Goal: Task Accomplishment & Management: Use online tool/utility

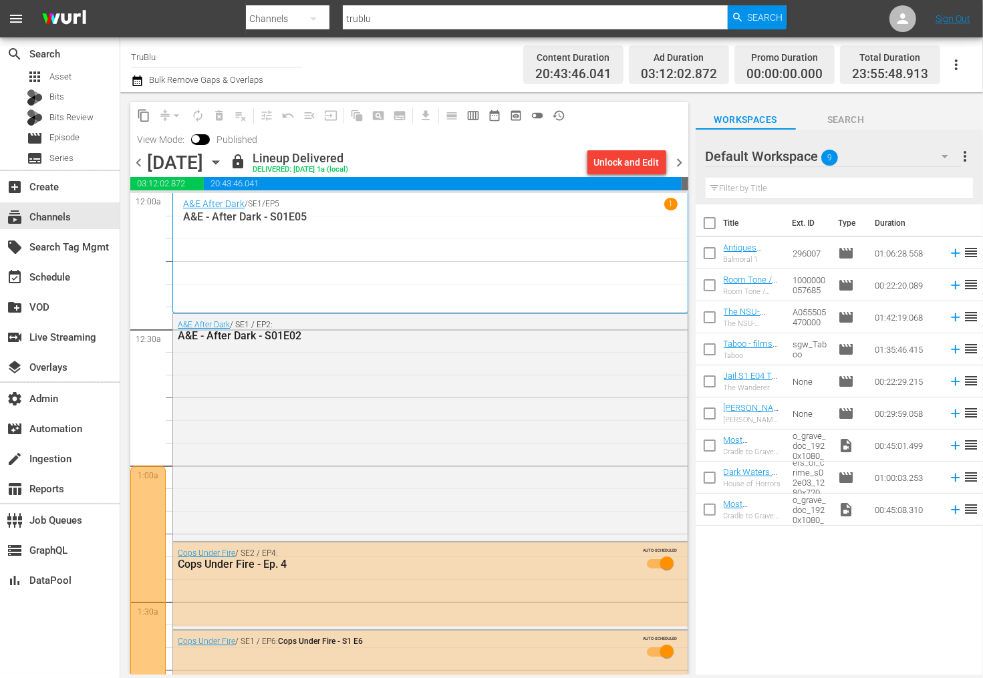
scroll to position [501, 0]
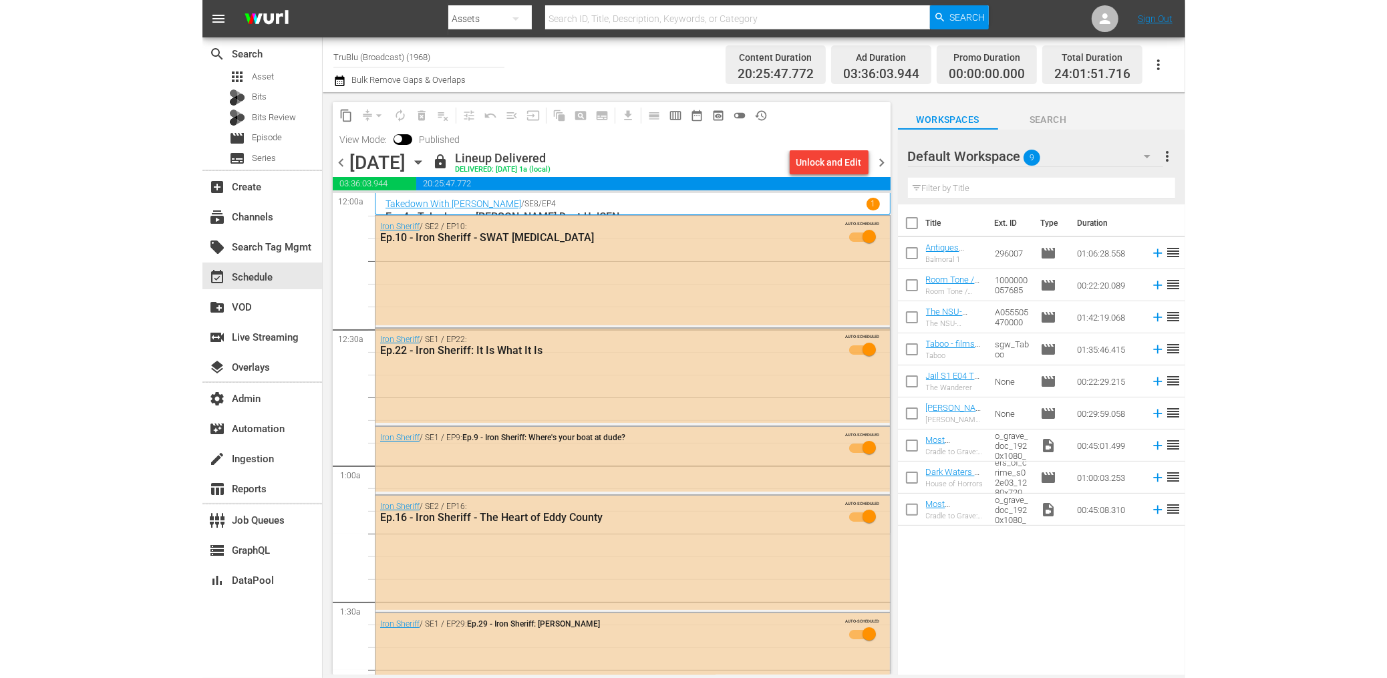
scroll to position [97, 0]
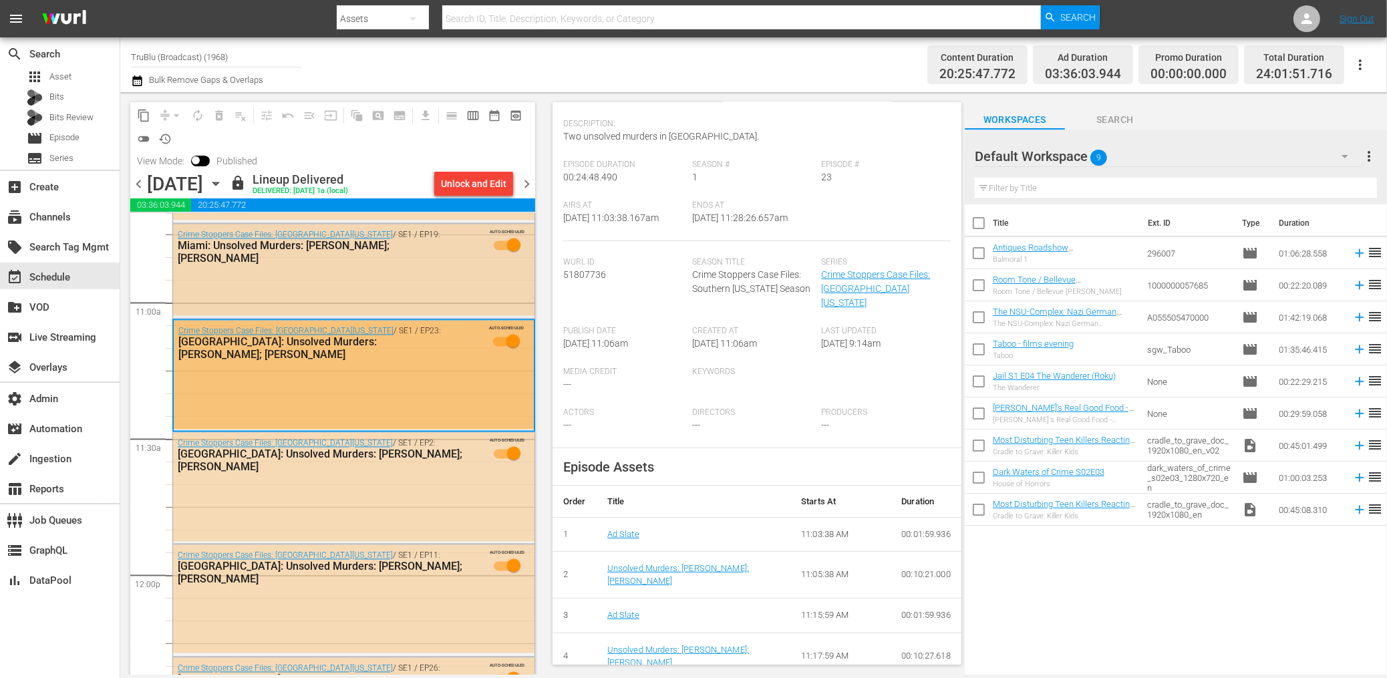
scroll to position [2913, 0]
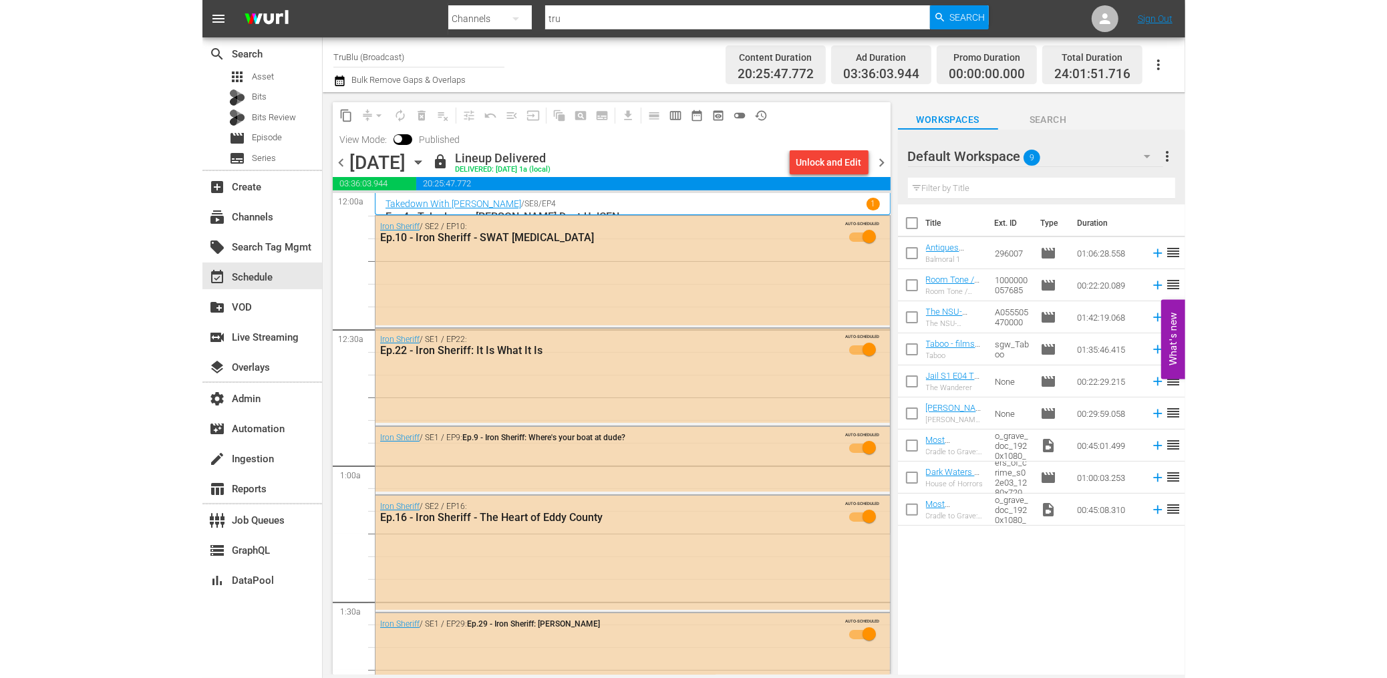
scroll to position [1514, 0]
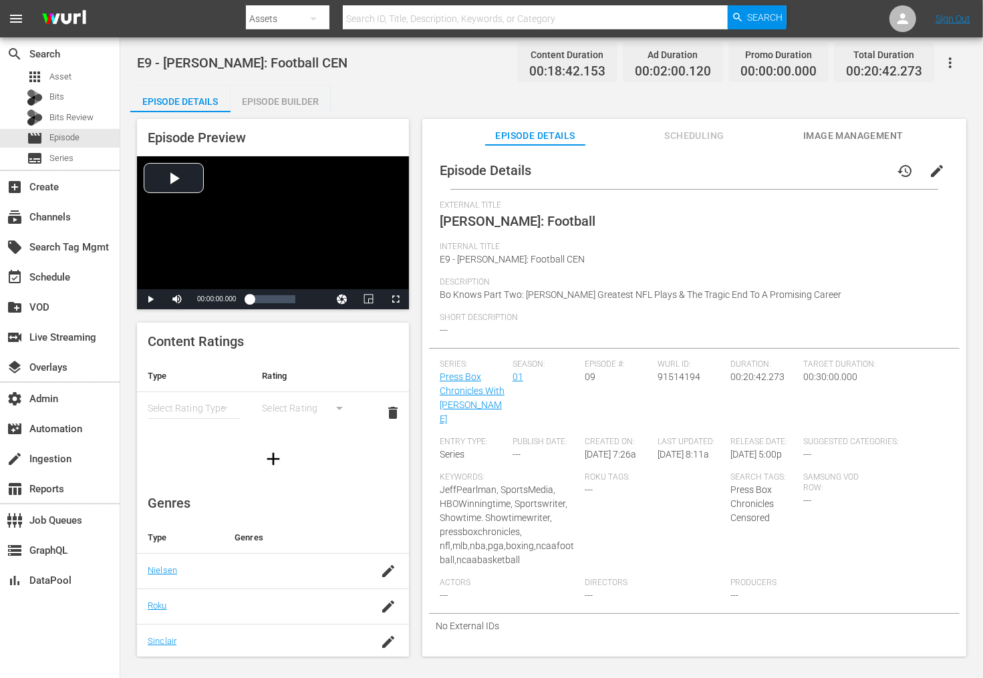
click at [688, 257] on div "Internal Title E9 - Bo Jackson: Football CEN" at bounding box center [694, 259] width 509 height 35
click at [303, 100] on div "Episode Builder" at bounding box center [280, 102] width 100 height 32
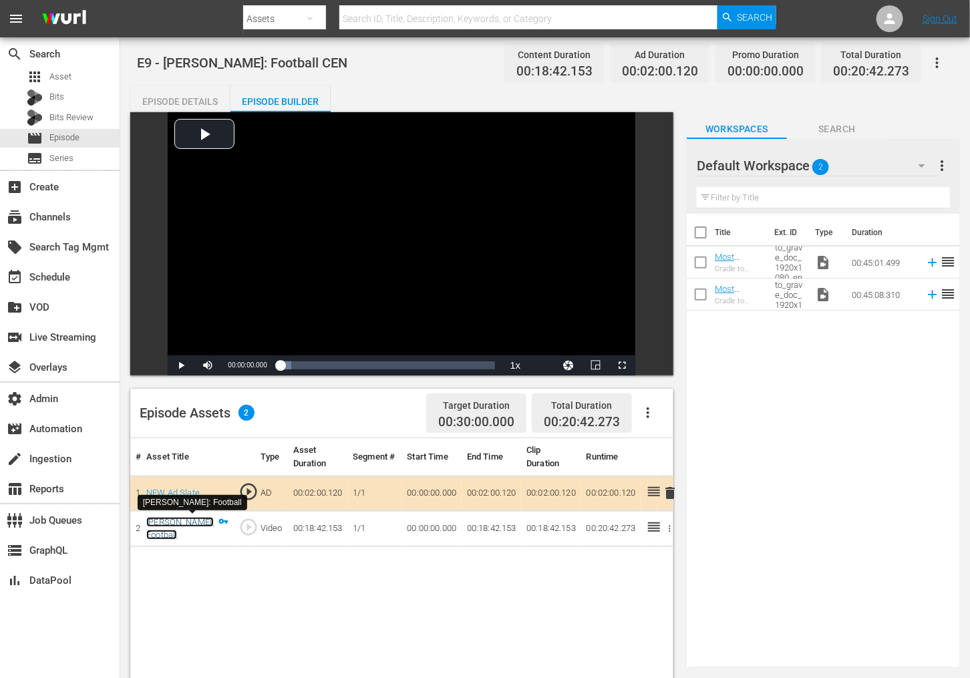
click at [191, 520] on link "[PERSON_NAME]: Football" at bounding box center [179, 528] width 67 height 23
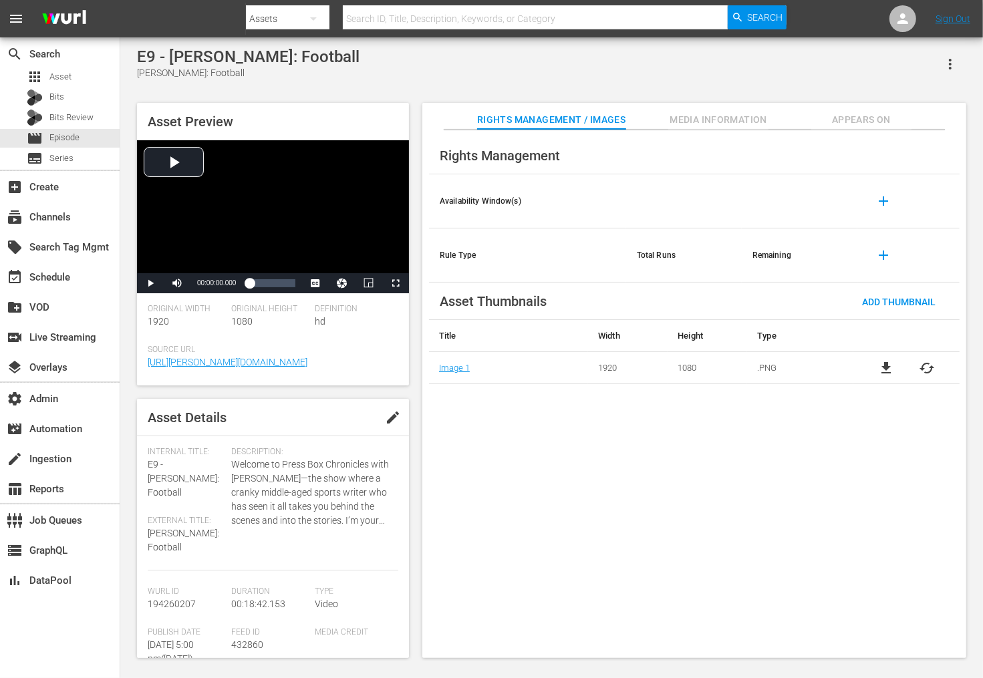
click at [556, 542] on div "Rights Management Availability Window(s) add Rule Type Total Runs Remaining add…" at bounding box center [694, 394] width 544 height 528
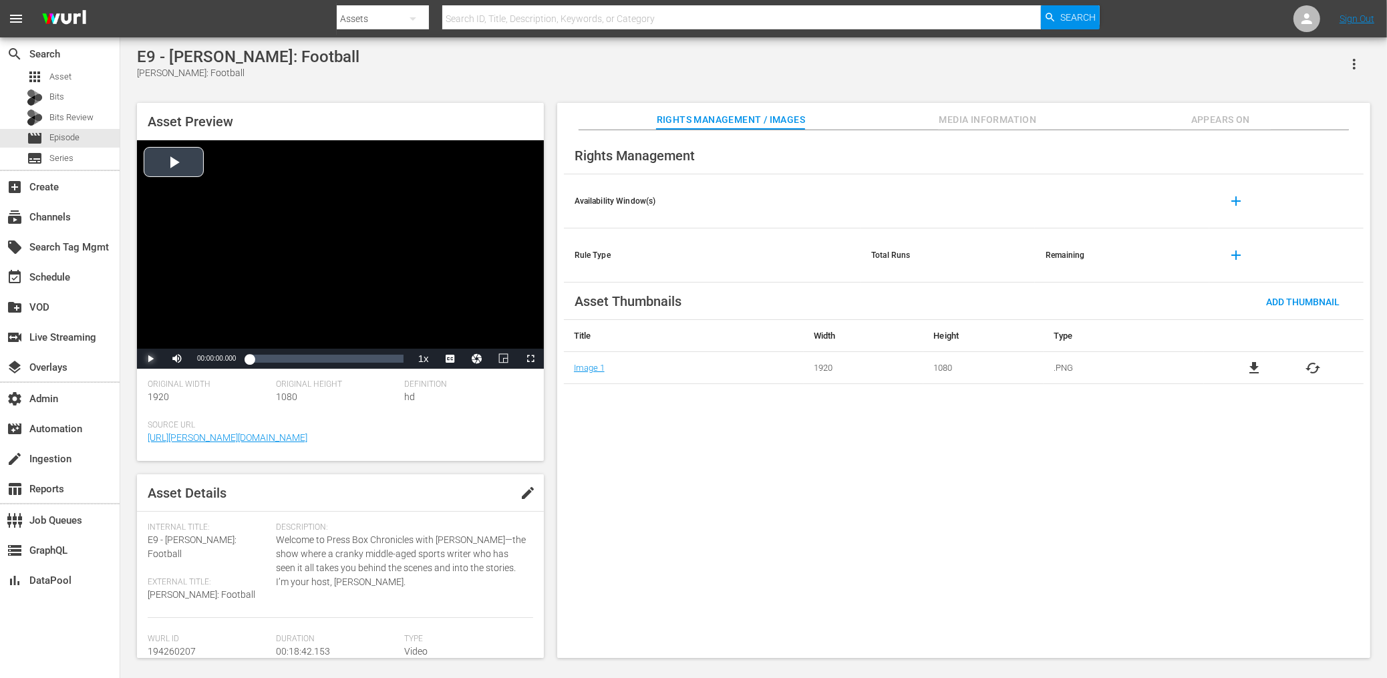
click at [150, 359] on span "Video Player" at bounding box center [150, 359] width 0 height 0
click at [305, 363] on div "00:06:44.950" at bounding box center [305, 358] width 1 height 13
click at [150, 359] on span "Video Player" at bounding box center [150, 359] width 0 height 0
click at [324, 361] on div "Loaded : 49.36% 00:09:11.318 00:09:11.318" at bounding box center [326, 358] width 154 height 13
click at [338, 361] on div "00:10:46.088" at bounding box center [338, 358] width 1 height 13
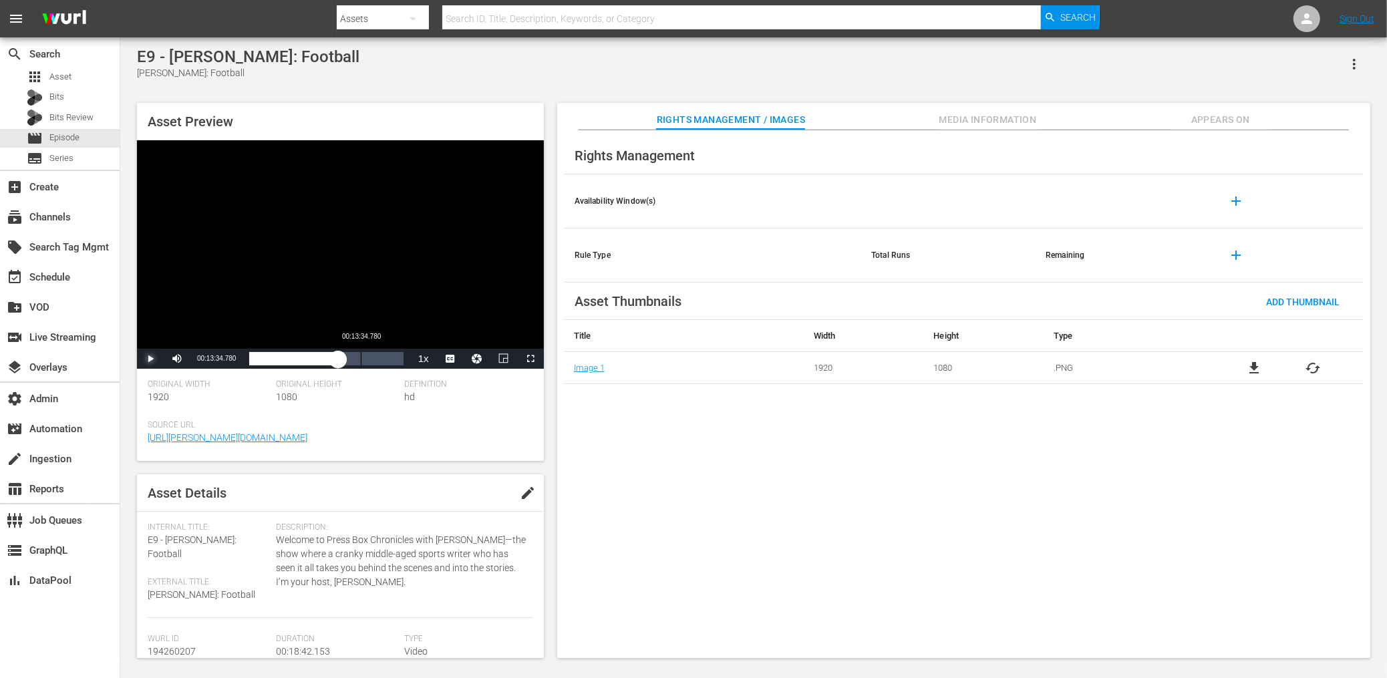
click at [361, 363] on div "00:13:34.780" at bounding box center [361, 358] width 1 height 13
click at [354, 355] on div "00:13:37.035" at bounding box center [305, 358] width 112 height 13
click at [150, 359] on span "Video Player" at bounding box center [150, 359] width 0 height 0
click at [982, 121] on span "Appears On" at bounding box center [1220, 120] width 100 height 17
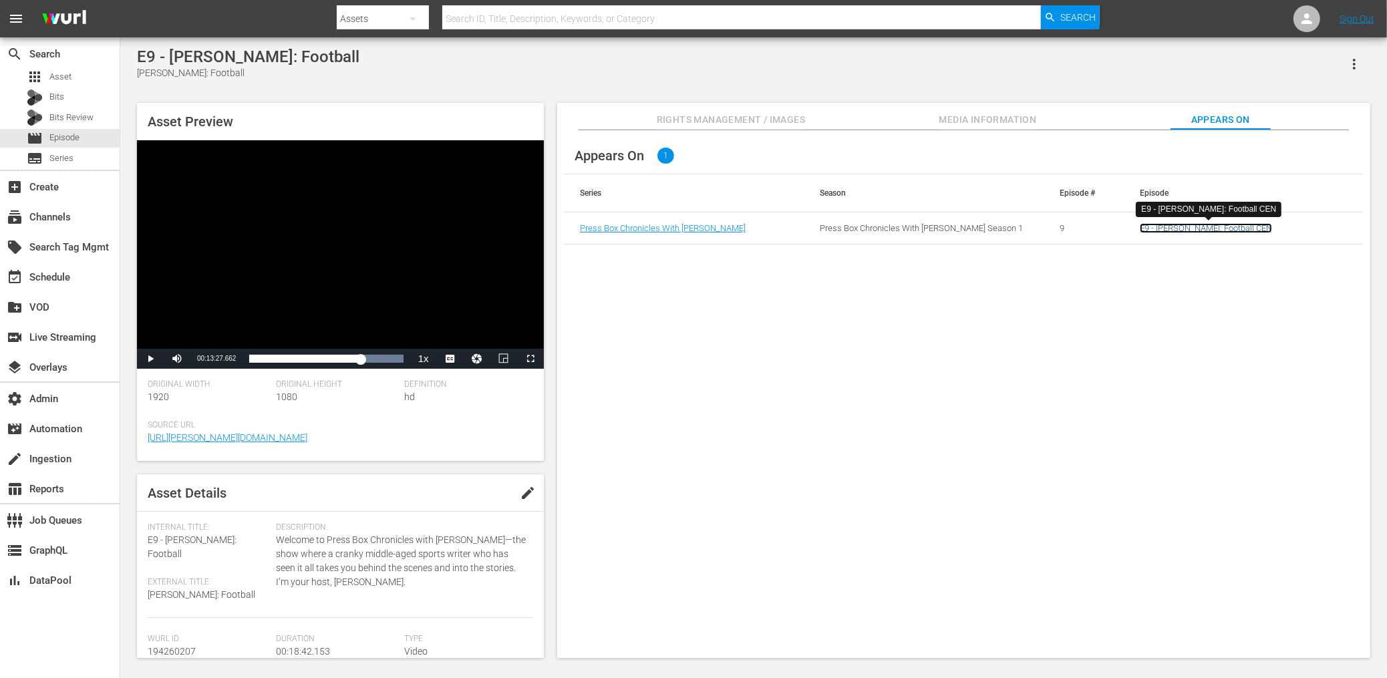
click at [982, 225] on link "E9 - Bo Jackson: Football CEN" at bounding box center [1206, 228] width 132 height 10
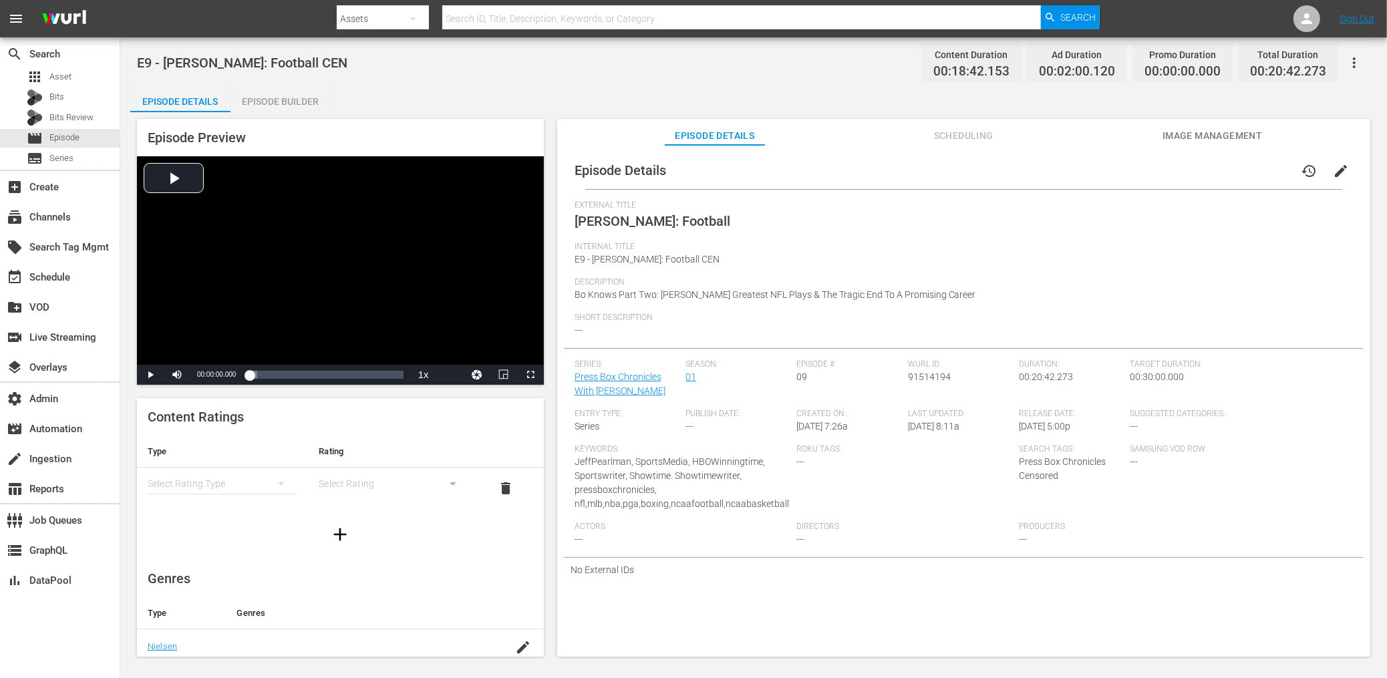
click at [810, 274] on div "Internal Title E9 - Bo Jackson: Football CEN" at bounding box center [963, 259] width 778 height 35
click at [323, 369] on div "Loaded : 4.90% 00:10:04.932 Bo Jackson: Football 00:00:00.000" at bounding box center [326, 374] width 154 height 13
click at [153, 387] on div "Episode Preview Video Player is loading. Play Video Pause Mute Current Time 00:…" at bounding box center [340, 388] width 407 height 538
click at [721, 307] on div "Description Bo Knows Part Two: Bo Jackson's Greatest NFL Plays & The Tragic End…" at bounding box center [963, 294] width 778 height 35
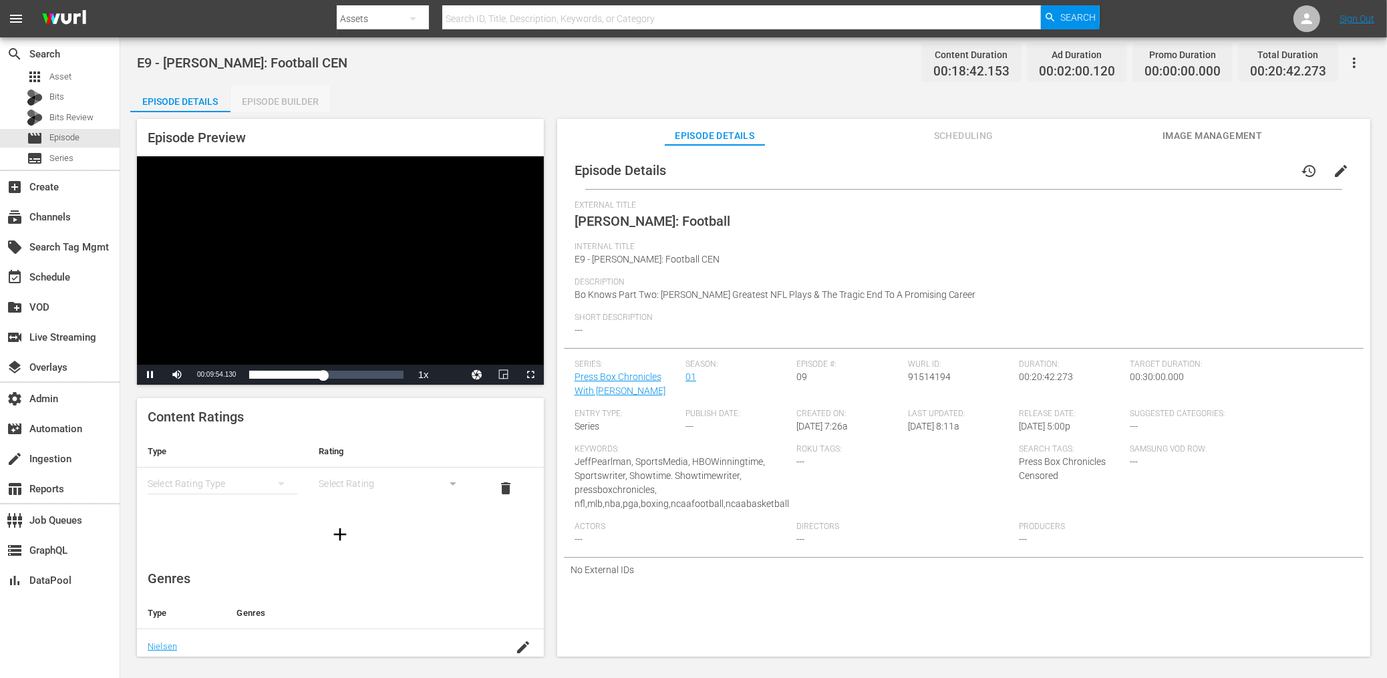
click at [311, 98] on div "Episode Builder" at bounding box center [280, 102] width 100 height 32
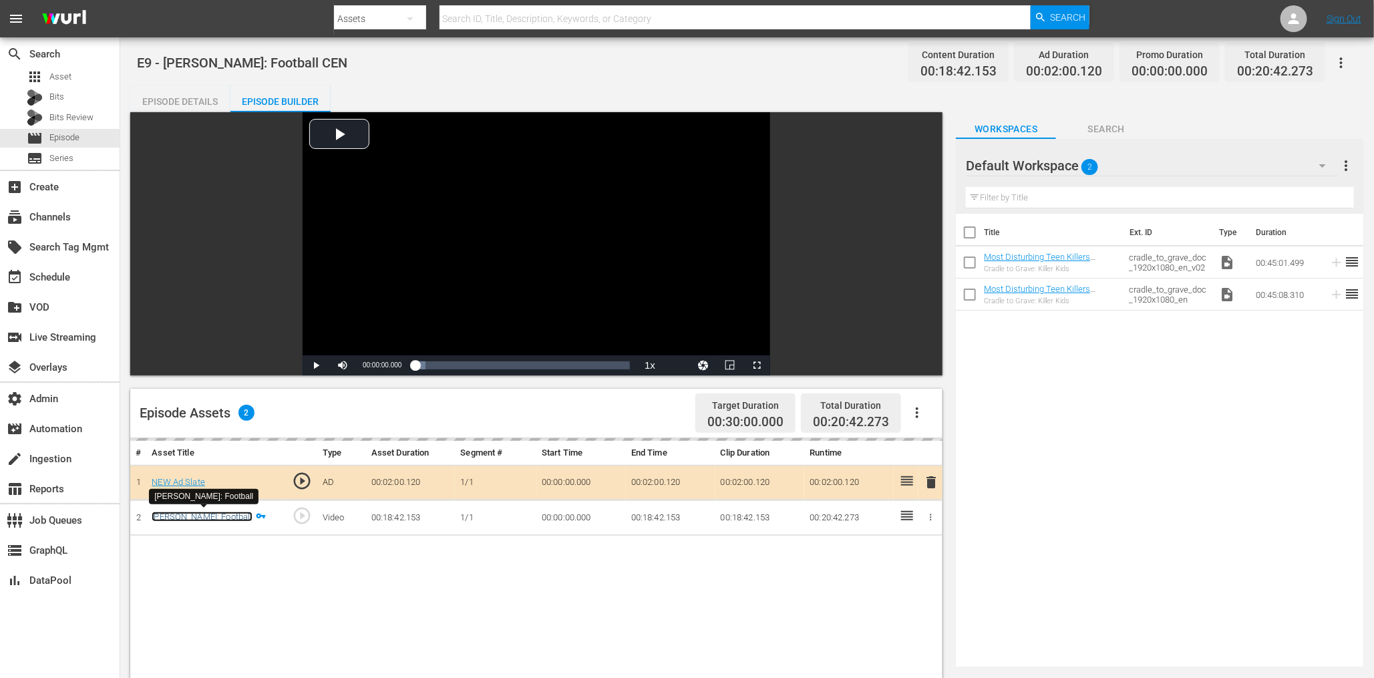
click at [186, 520] on link "Bo Jackson: Football" at bounding box center [202, 517] width 100 height 10
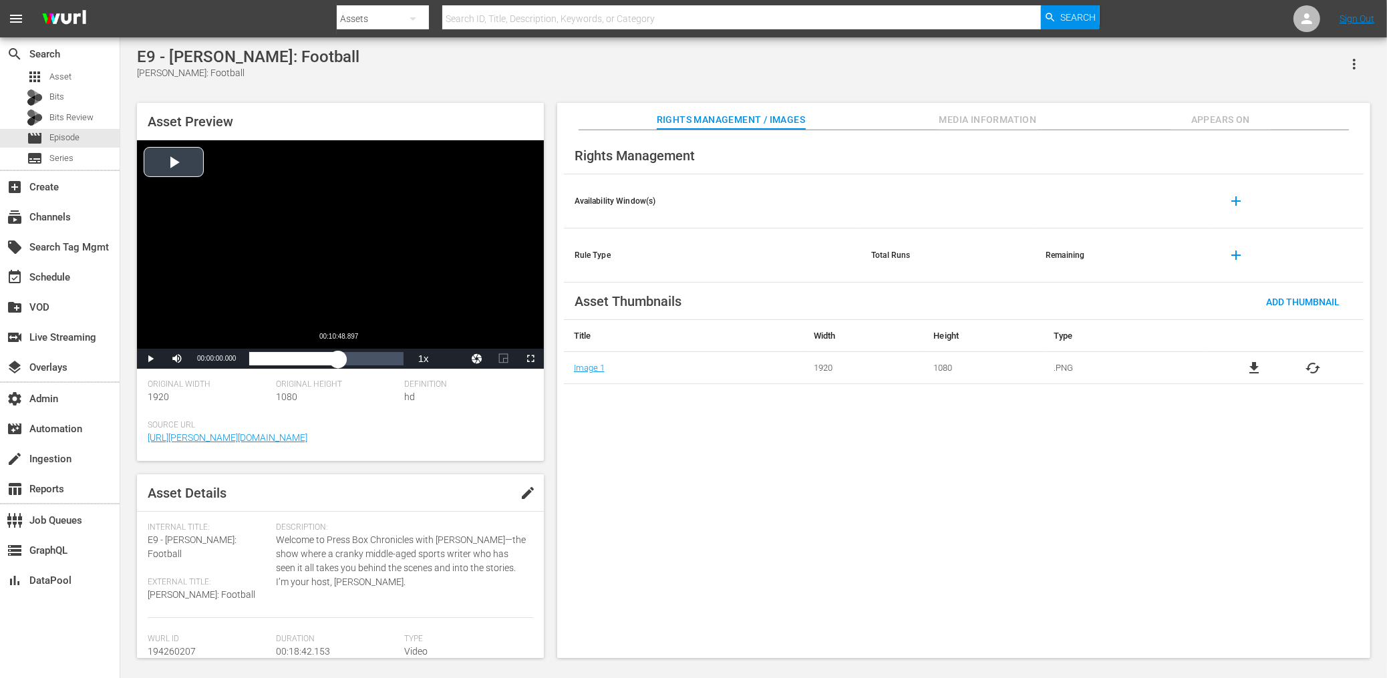
click at [338, 357] on div "Loaded : 0% 00:10:48.897 00:00:00.000" at bounding box center [326, 358] width 154 height 13
click at [358, 358] on div "Loaded : 0% 00:13:15.264 00:10:48.897" at bounding box center [326, 358] width 154 height 13
click at [150, 359] on span "Video Player" at bounding box center [150, 359] width 0 height 0
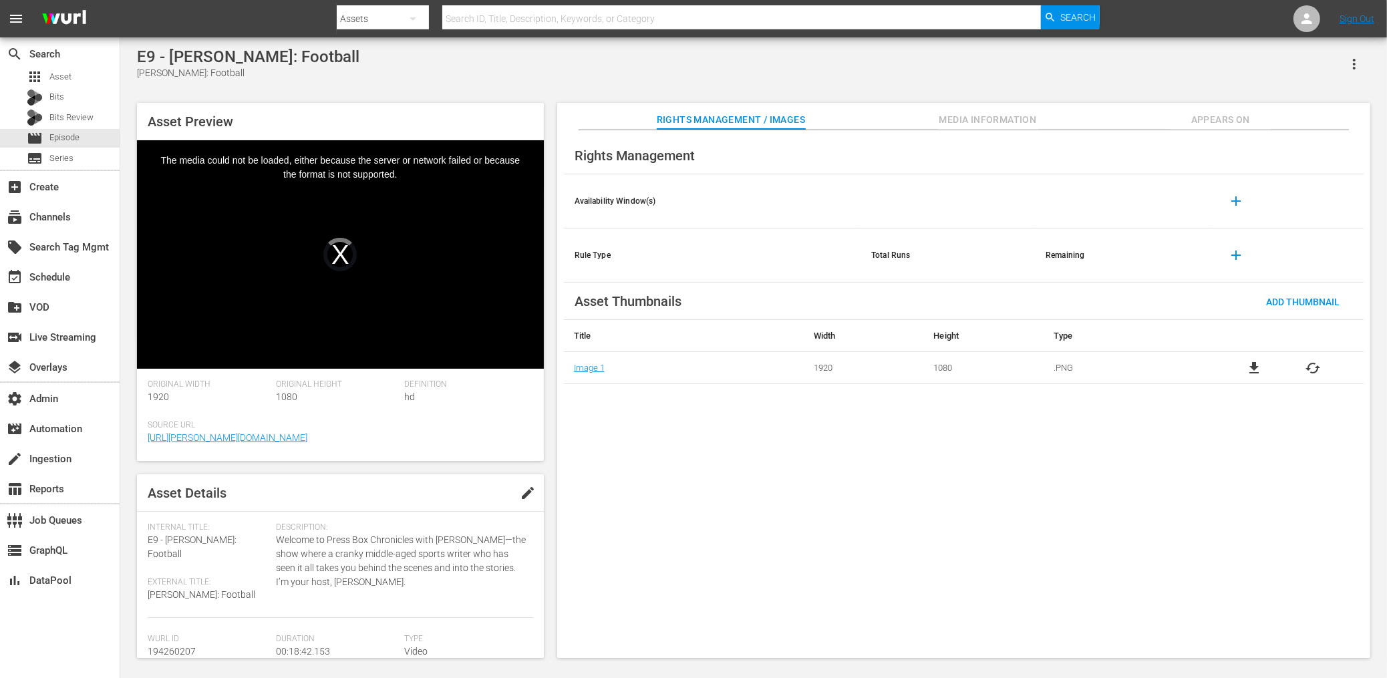
click at [614, 440] on div "Rights Management Availability Window(s) add Rule Type Total Runs Remaining add…" at bounding box center [963, 394] width 813 height 528
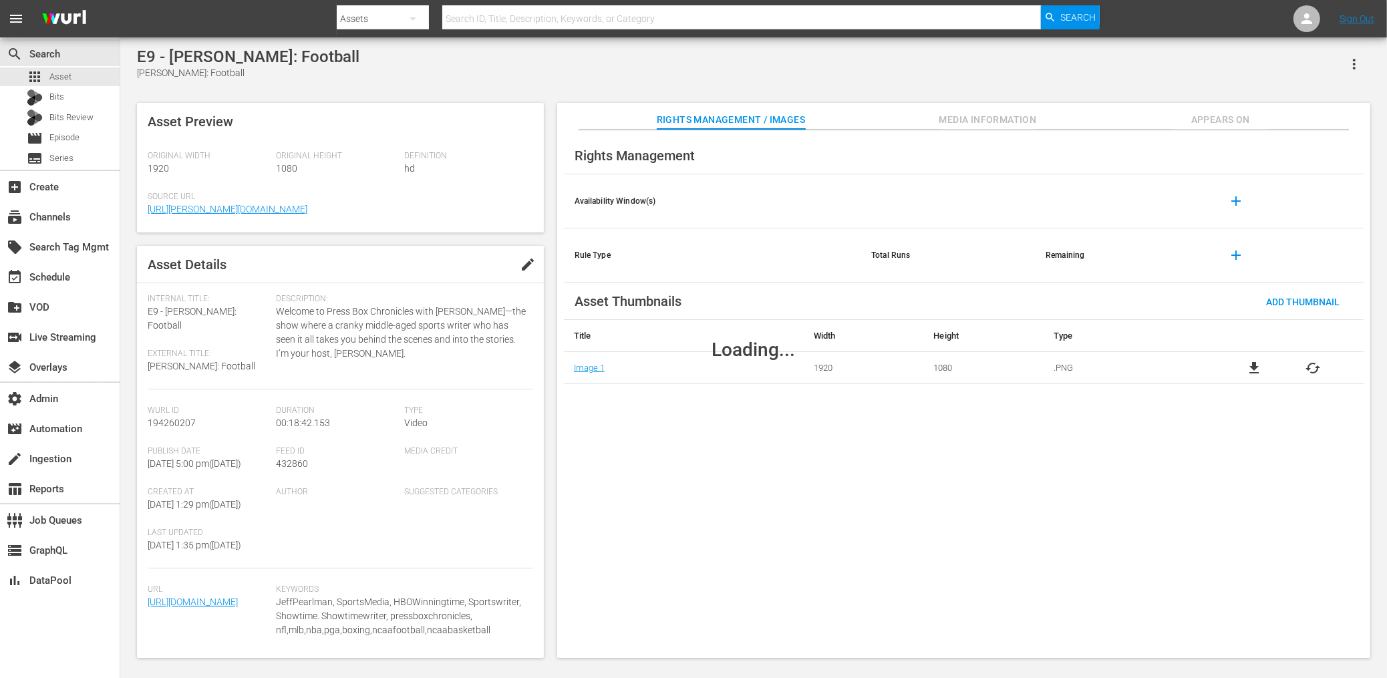
drag, startPoint x: 323, startPoint y: 55, endPoint x: 182, endPoint y: 52, distance: 141.6
click at [182, 52] on div "Loading..." at bounding box center [753, 349] width 1266 height 624
drag, startPoint x: 136, startPoint y: 57, endPoint x: 234, endPoint y: 53, distance: 98.2
click at [234, 53] on div "Loading..." at bounding box center [753, 349] width 1266 height 624
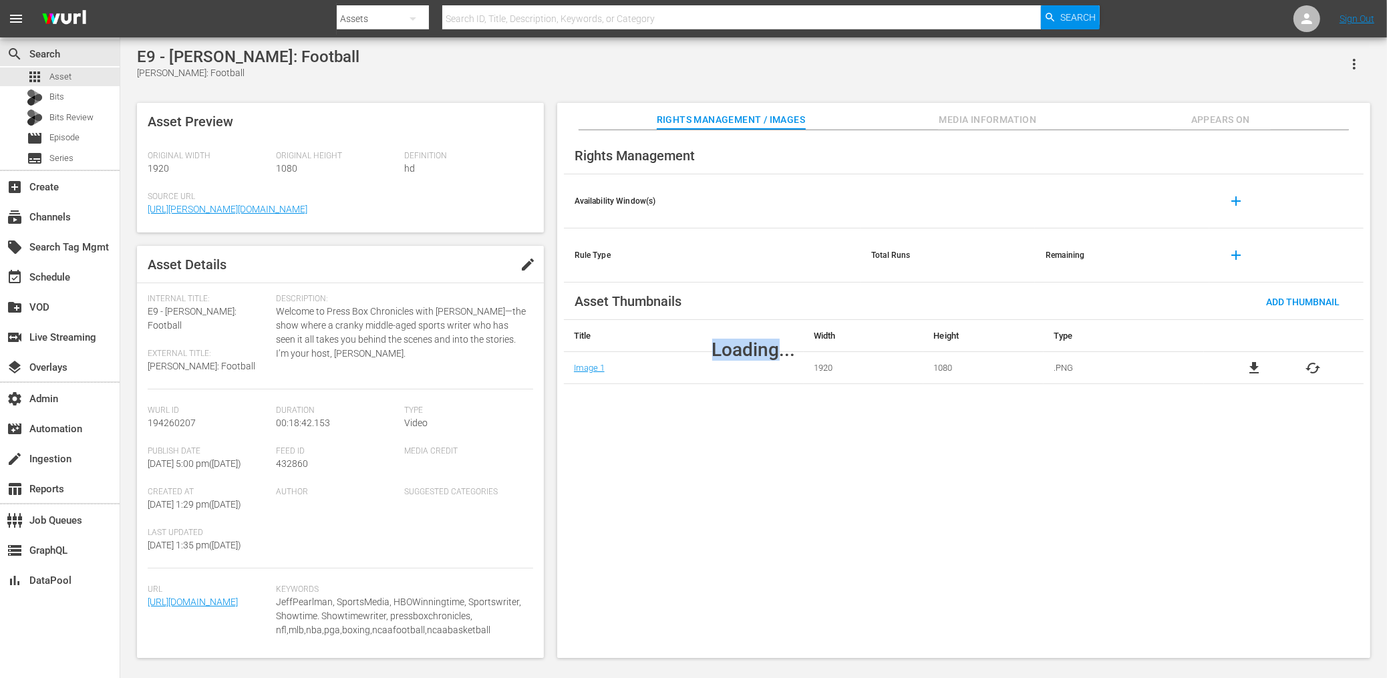
click at [234, 53] on div "Loading..." at bounding box center [753, 349] width 1266 height 624
click at [512, 69] on div "Loading..." at bounding box center [753, 349] width 1266 height 624
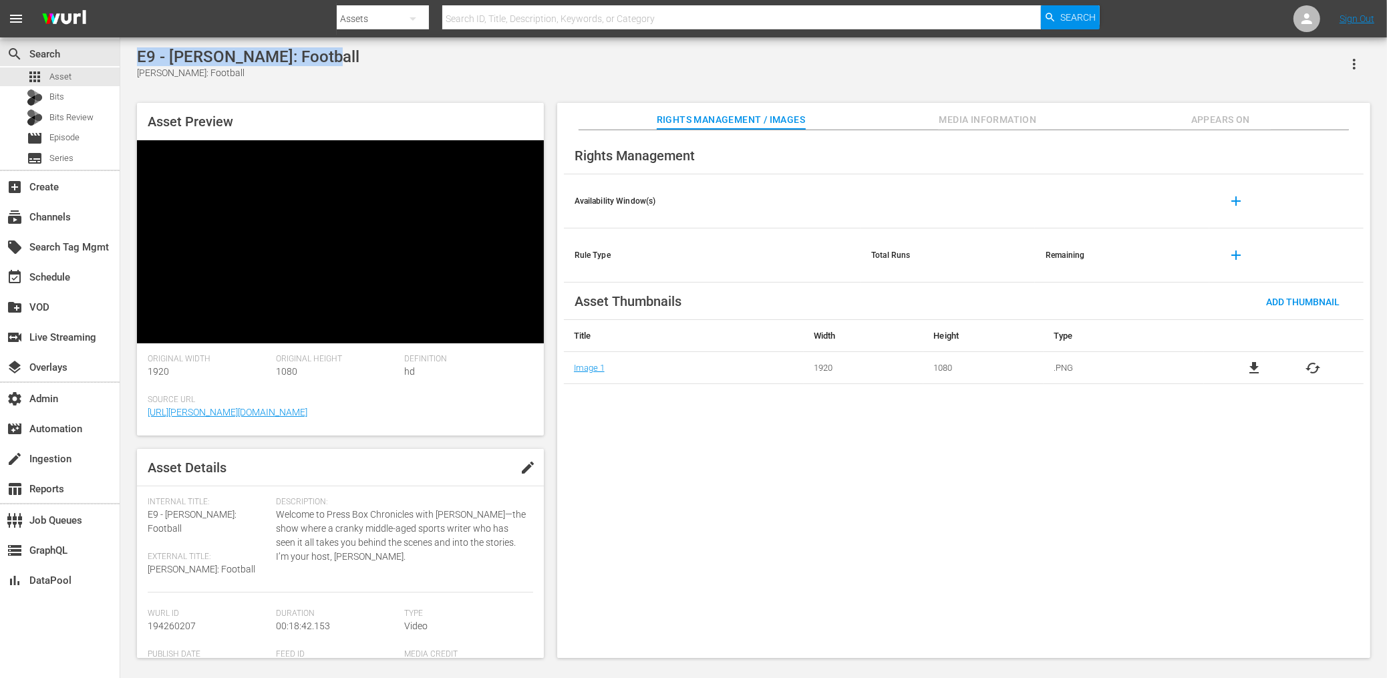
drag, startPoint x: 138, startPoint y: 57, endPoint x: 317, endPoint y: 55, distance: 179.0
click at [317, 55] on div "E9 - [PERSON_NAME]: Football" at bounding box center [248, 56] width 222 height 19
copy div "E9 - [PERSON_NAME]: Football"
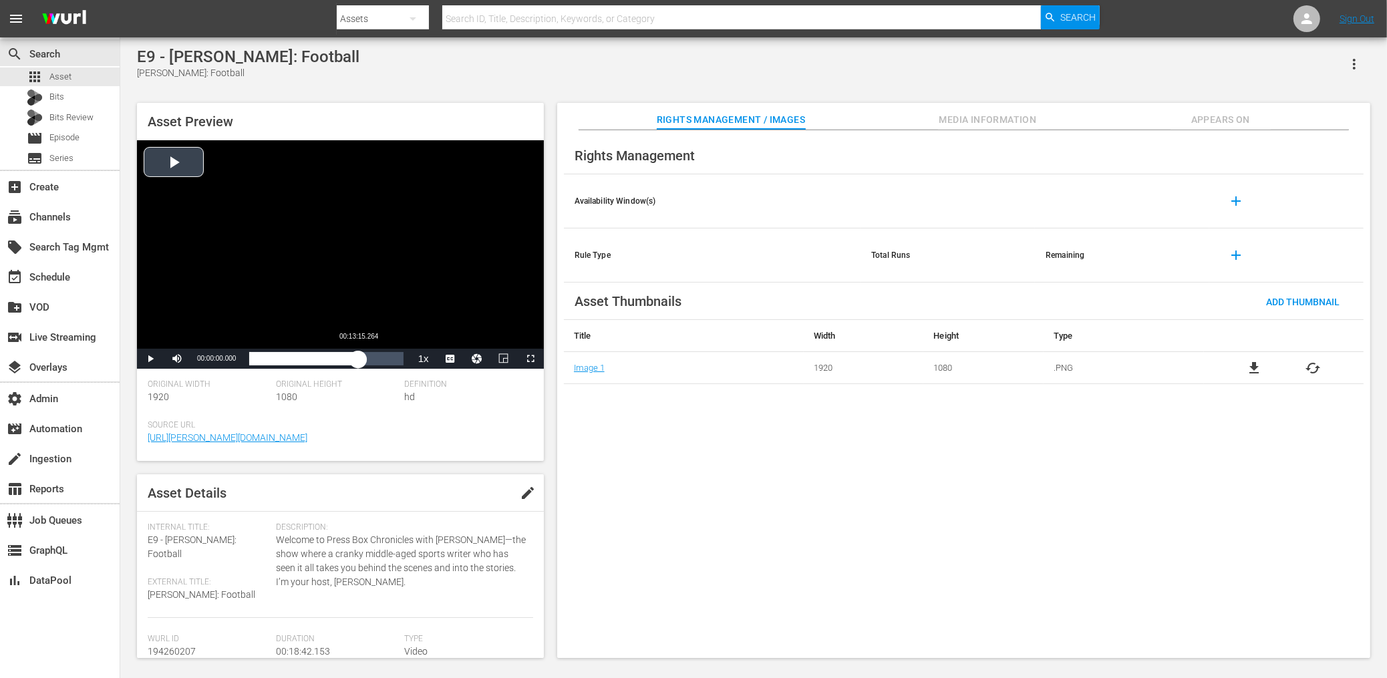
click at [358, 361] on div "Loaded : 0.53% 00:13:15.264 00:00:00.000" at bounding box center [326, 358] width 154 height 13
click at [150, 359] on span "Video Player" at bounding box center [150, 359] width 0 height 0
